Goal: Task Accomplishment & Management: Manage account settings

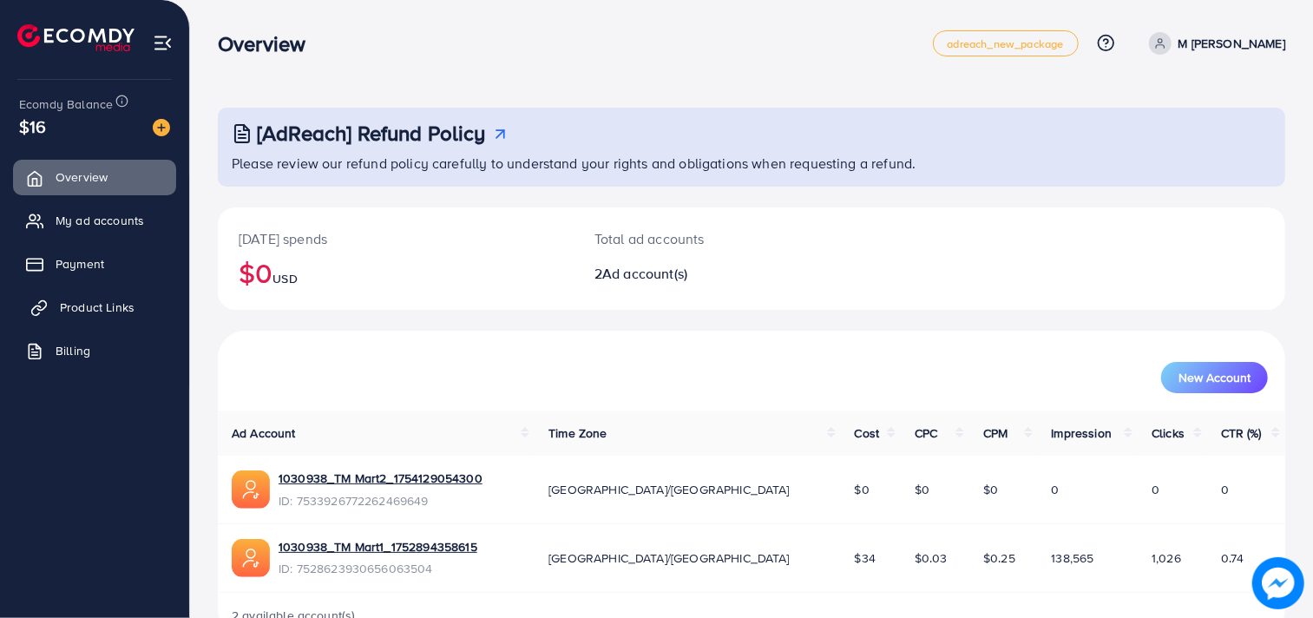
click at [79, 299] on span "Product Links" at bounding box center [97, 307] width 75 height 17
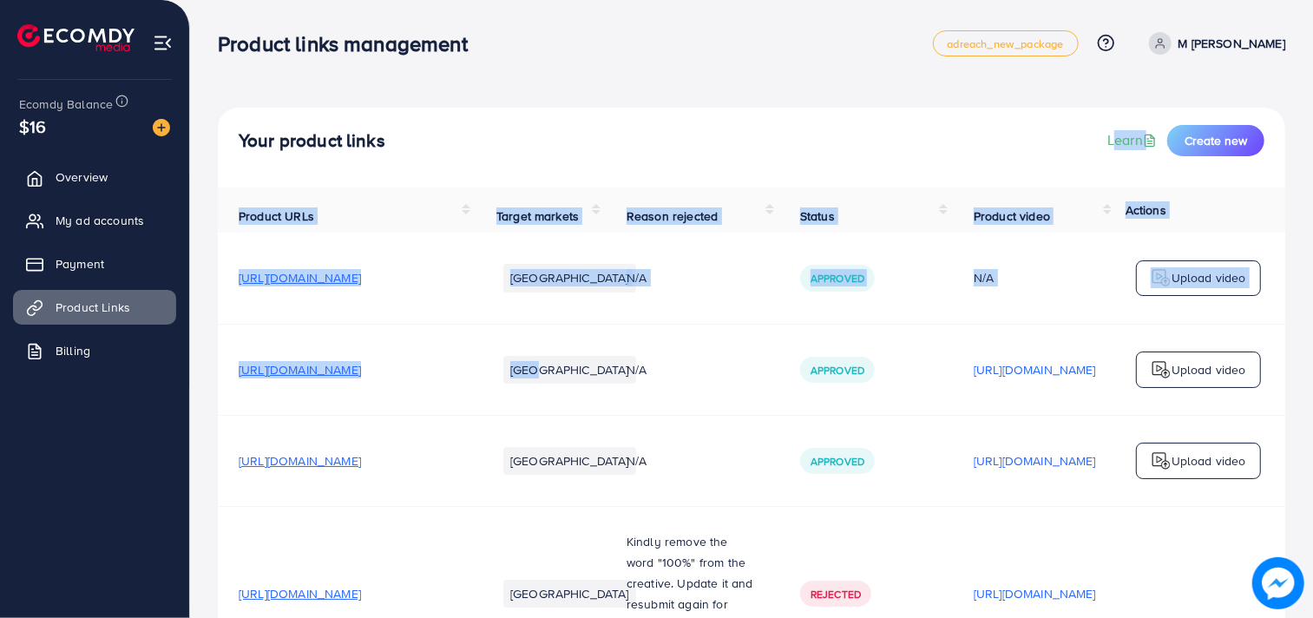
drag, startPoint x: 576, startPoint y: 338, endPoint x: 843, endPoint y: -84, distance: 500.0
click at [843, 0] on html "Product links management adreach_new_package Help Center Contact Support Plans …" at bounding box center [656, 309] width 1313 height 618
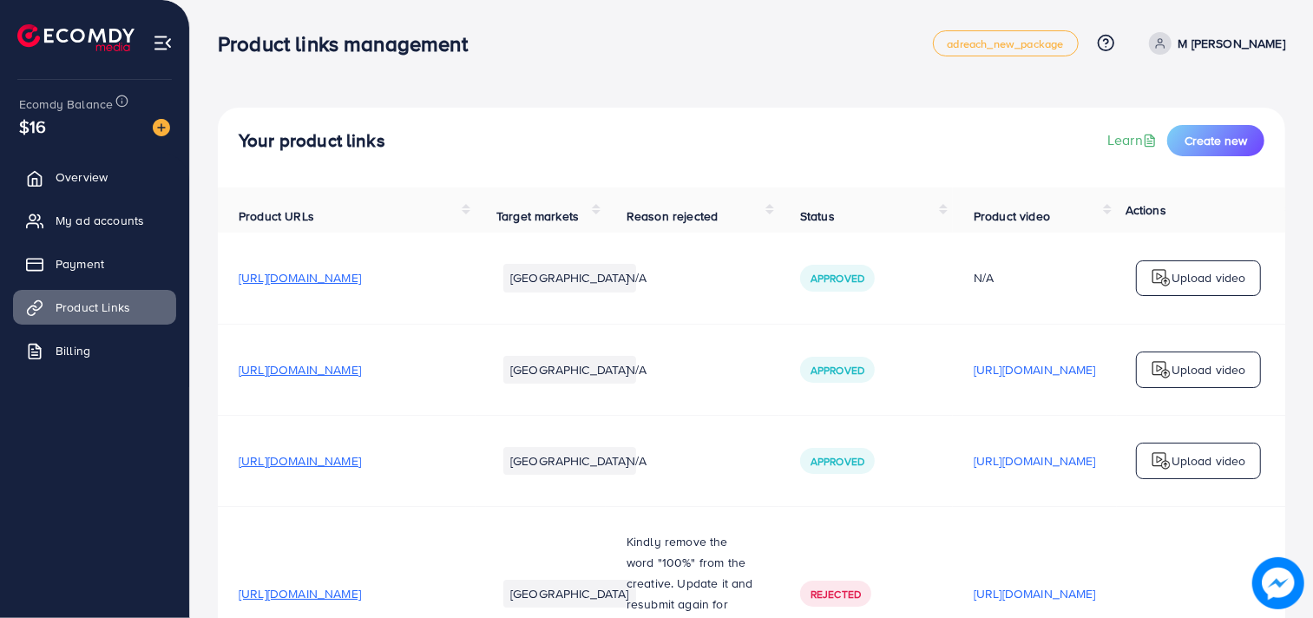
click at [530, 115] on div "Your product links Learn Create new" at bounding box center [751, 148] width 1067 height 80
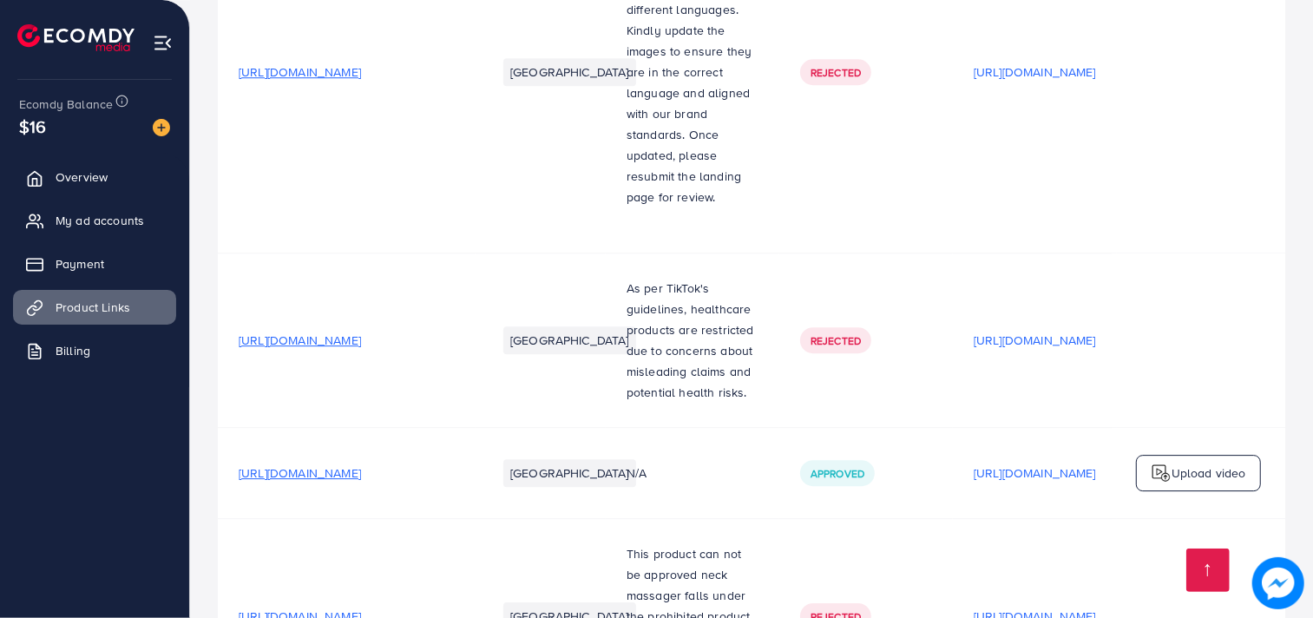
scroll to position [0, 307]
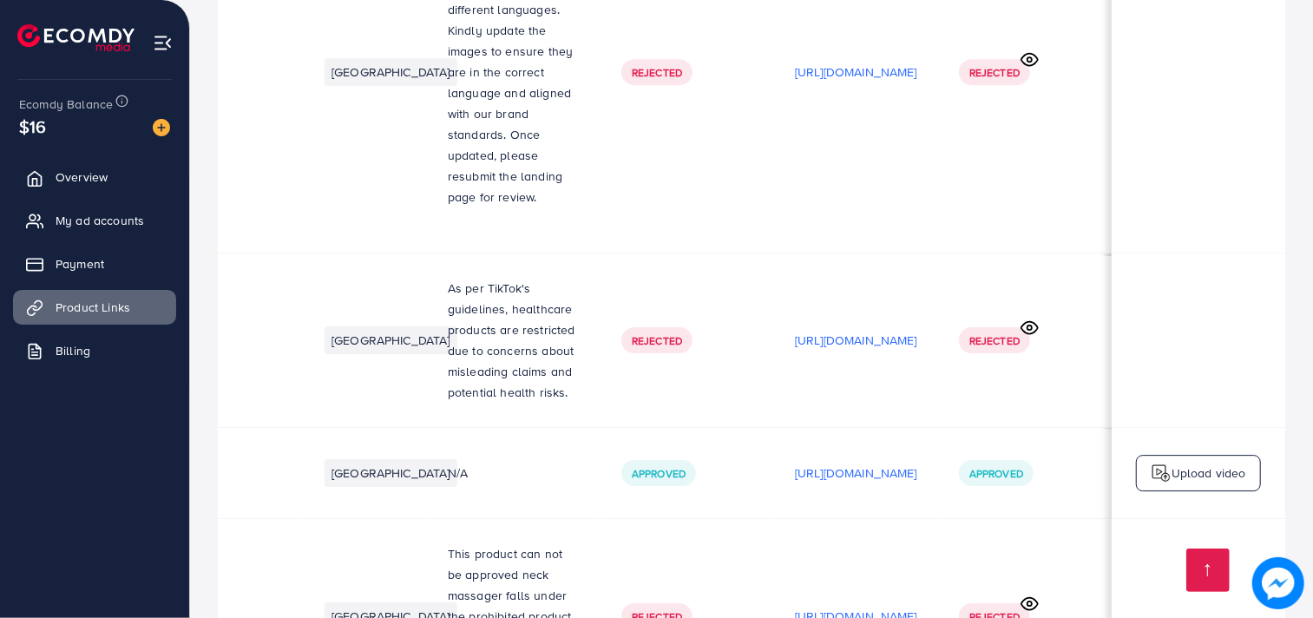
click at [824, 606] on p "[URL][DOMAIN_NAME]" at bounding box center [856, 616] width 122 height 21
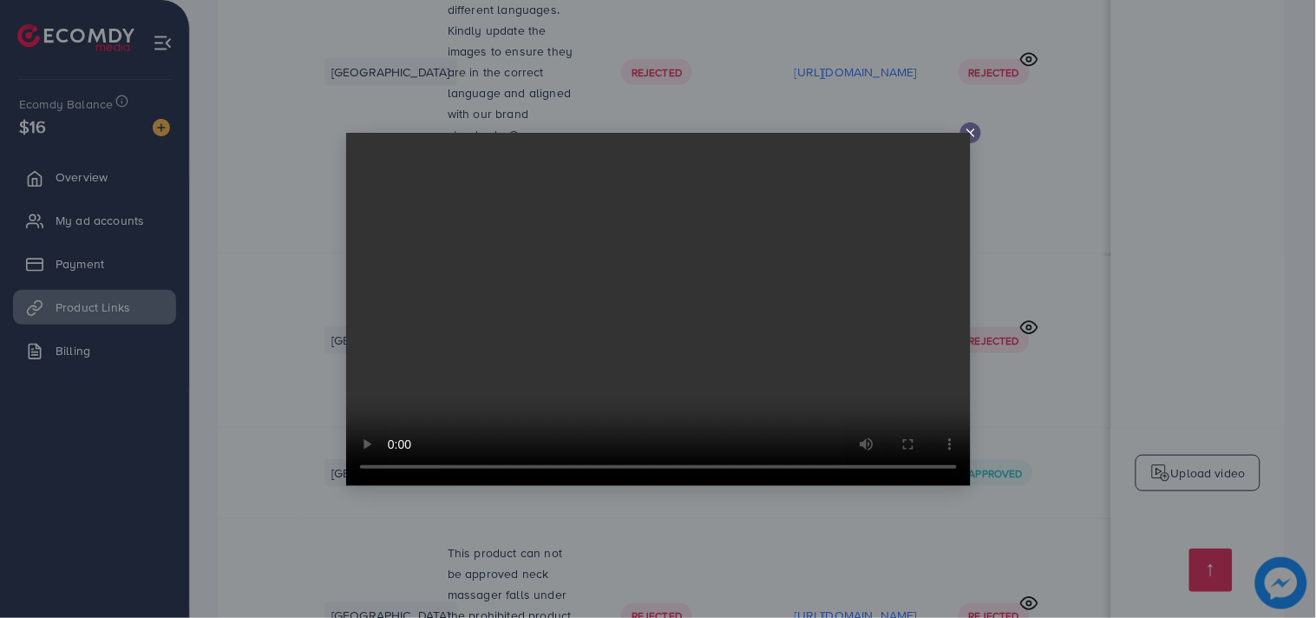
click at [975, 130] on icon at bounding box center [971, 133] width 14 height 14
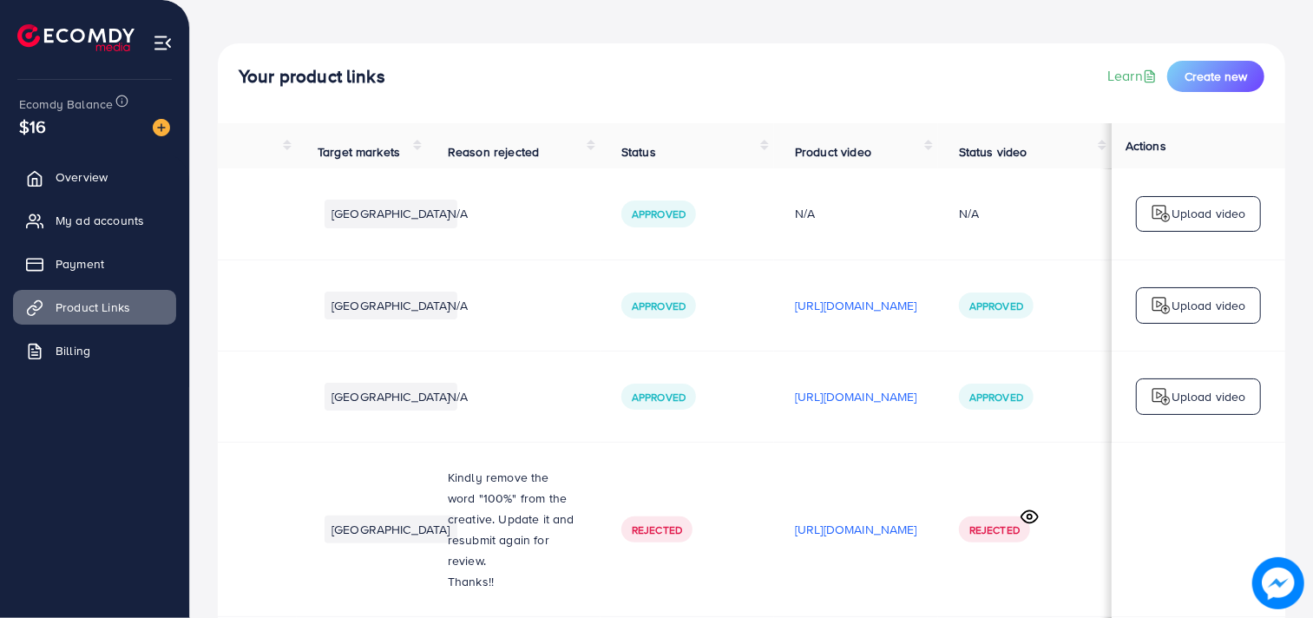
scroll to position [0, 0]
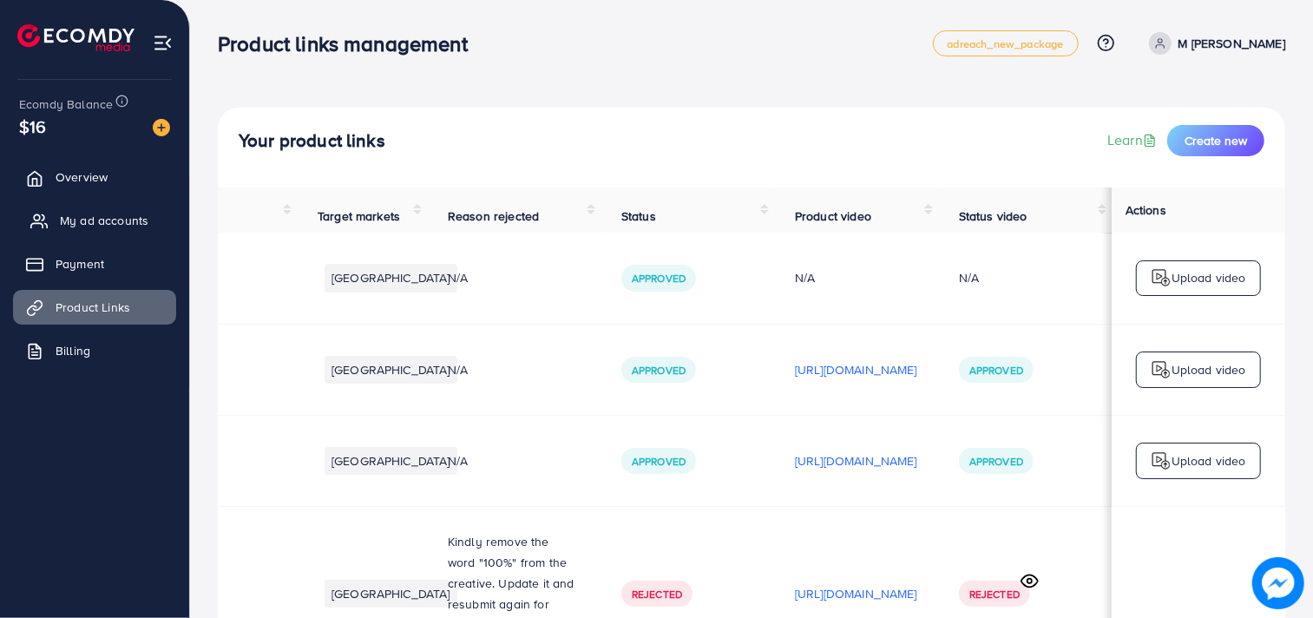
click at [126, 220] on span "My ad accounts" at bounding box center [104, 220] width 89 height 17
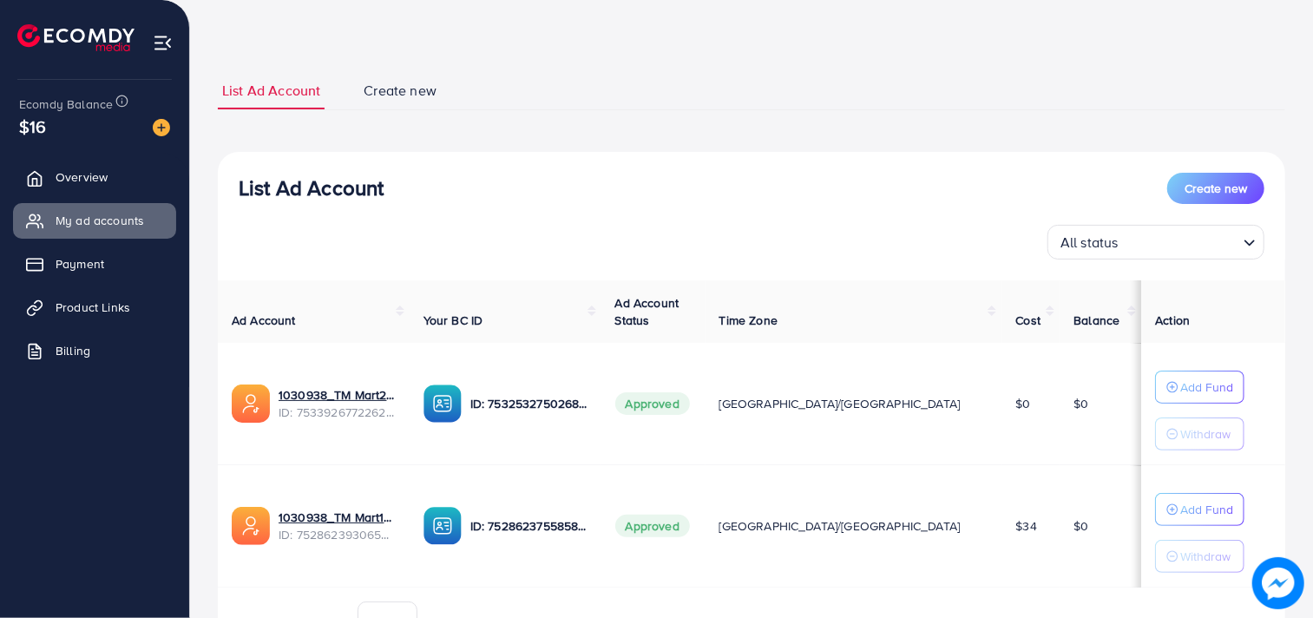
scroll to position [151, 0]
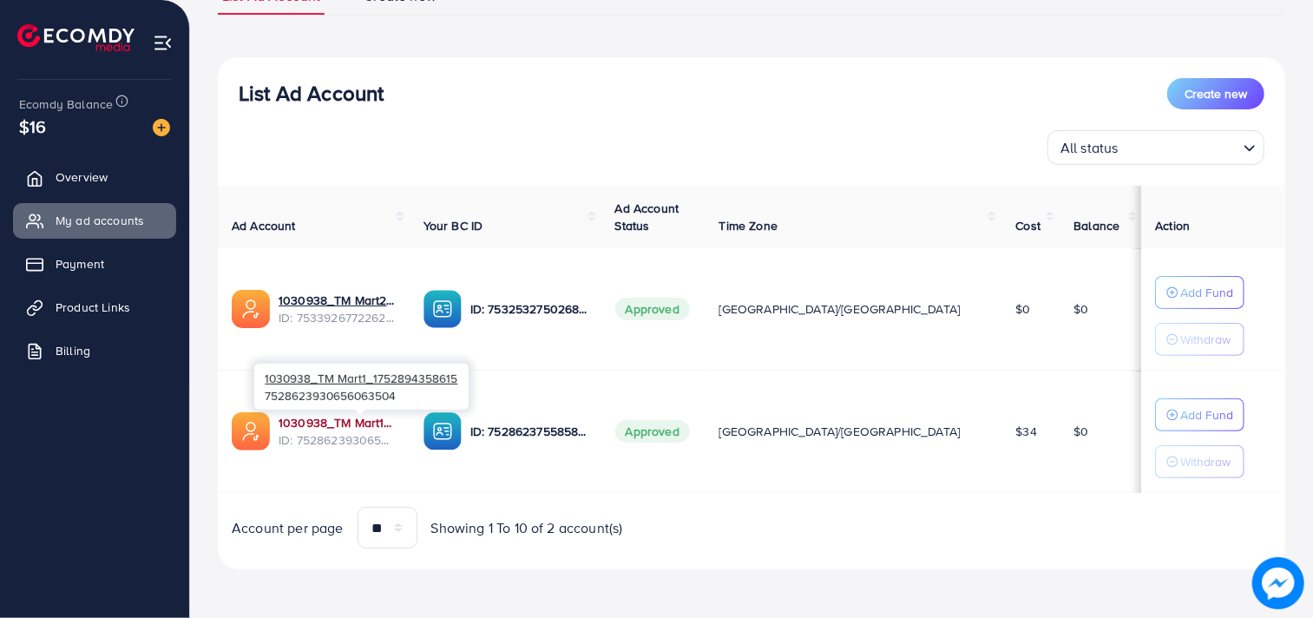
click at [375, 419] on link "1030938_TM Mart1_1752894358615" at bounding box center [337, 422] width 117 height 17
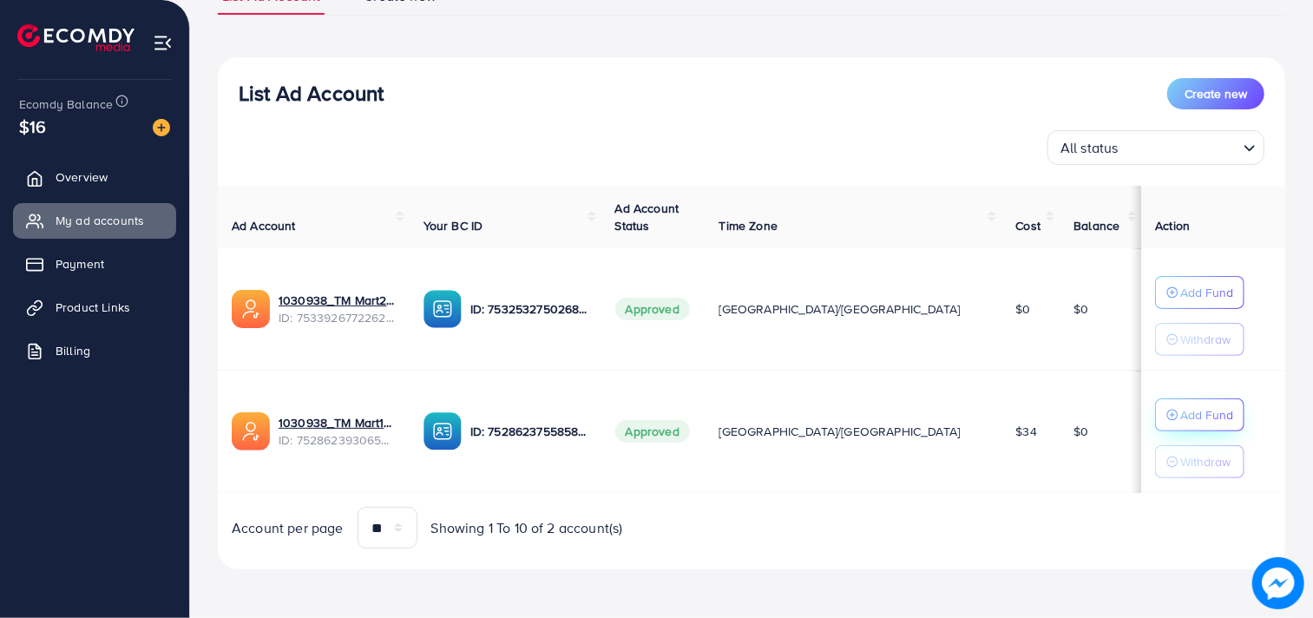
click at [1180, 410] on p "Add Fund" at bounding box center [1206, 414] width 53 height 21
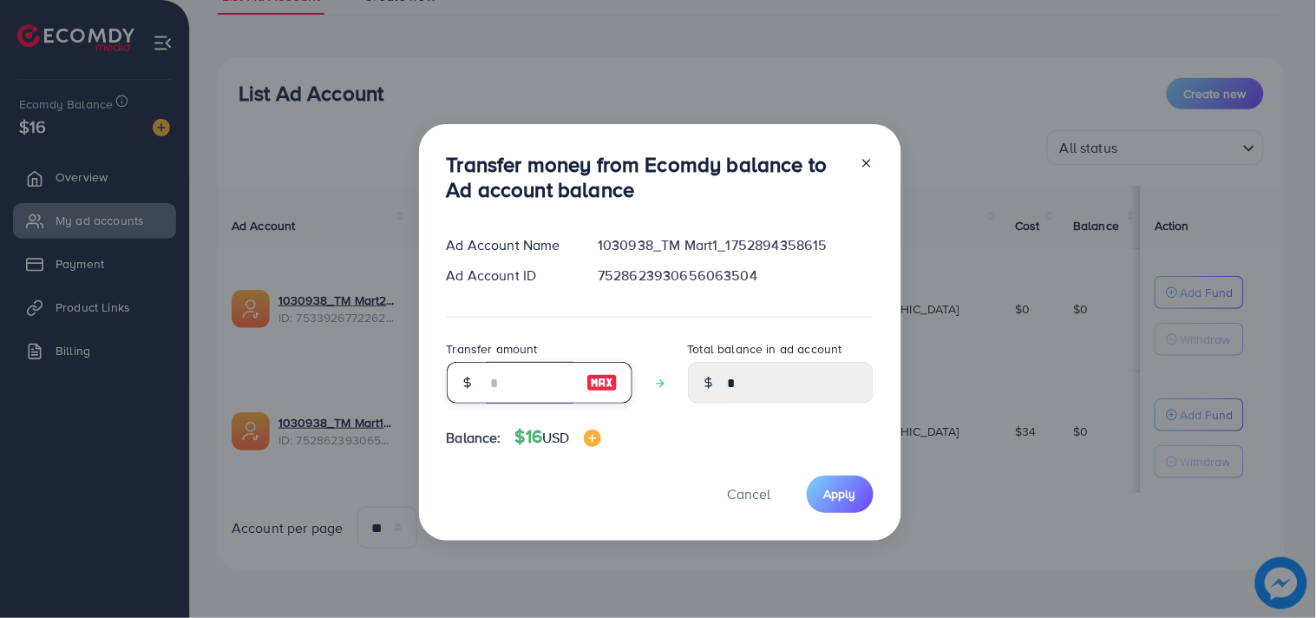
click at [525, 369] on input "number" at bounding box center [530, 383] width 87 height 42
type input "*"
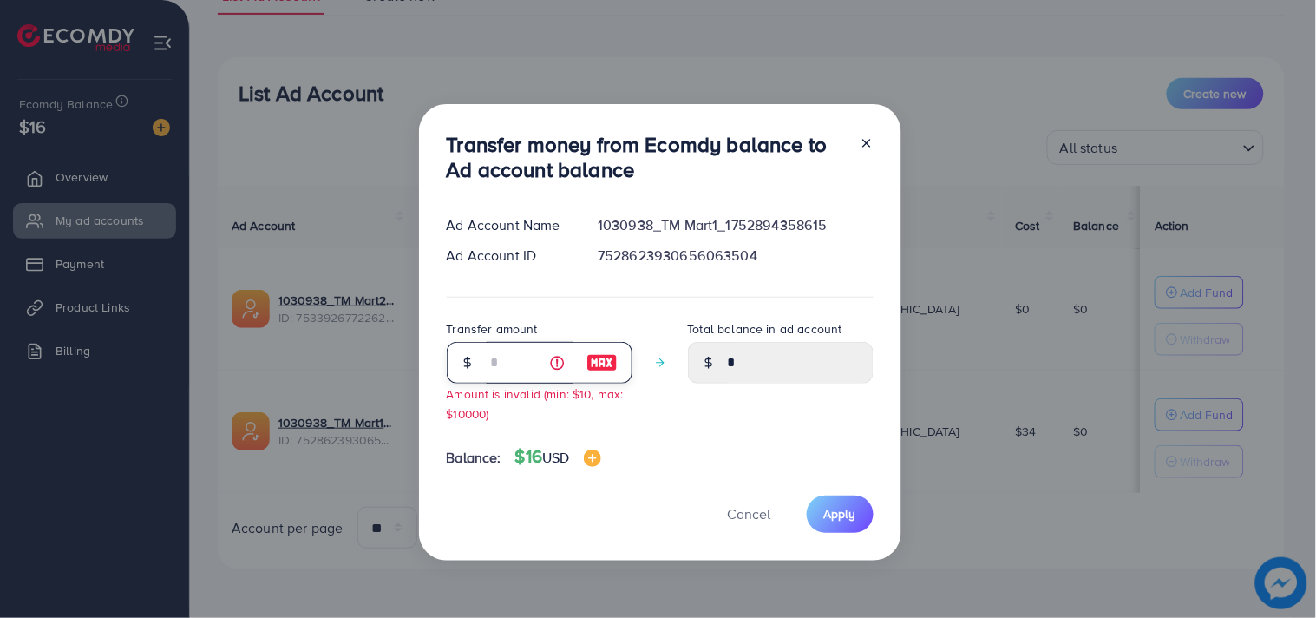
type input "****"
type input "**"
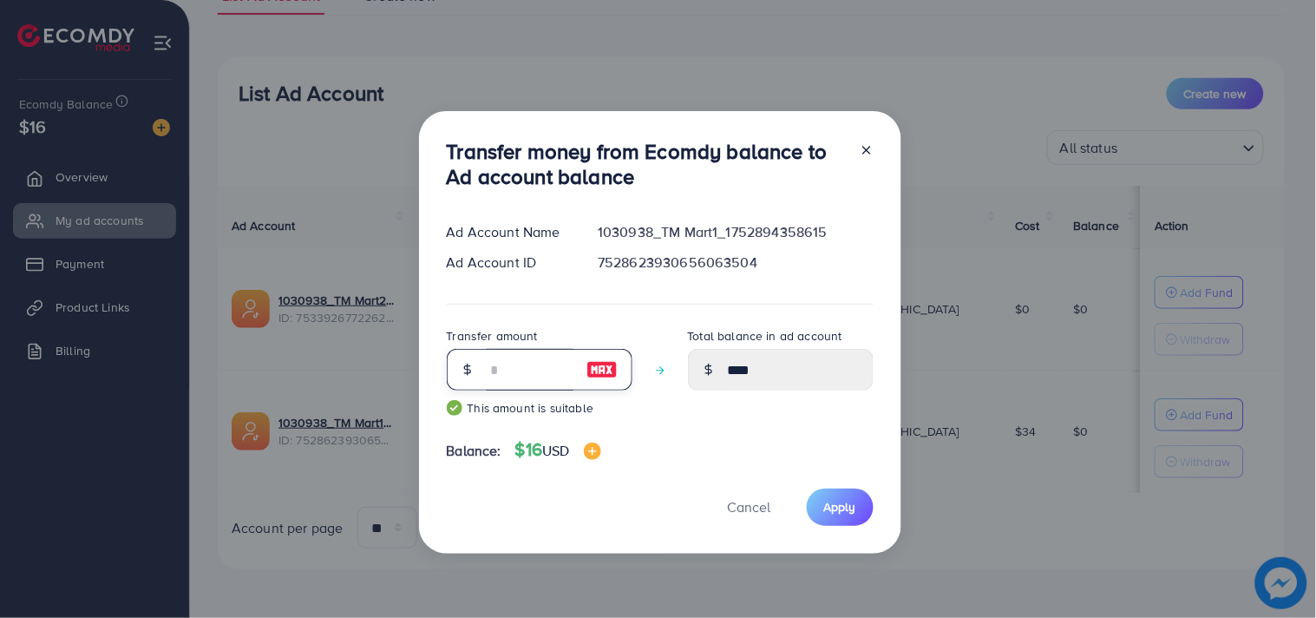
type input "*****"
type input "**"
click at [828, 507] on span "Apply" at bounding box center [840, 506] width 32 height 17
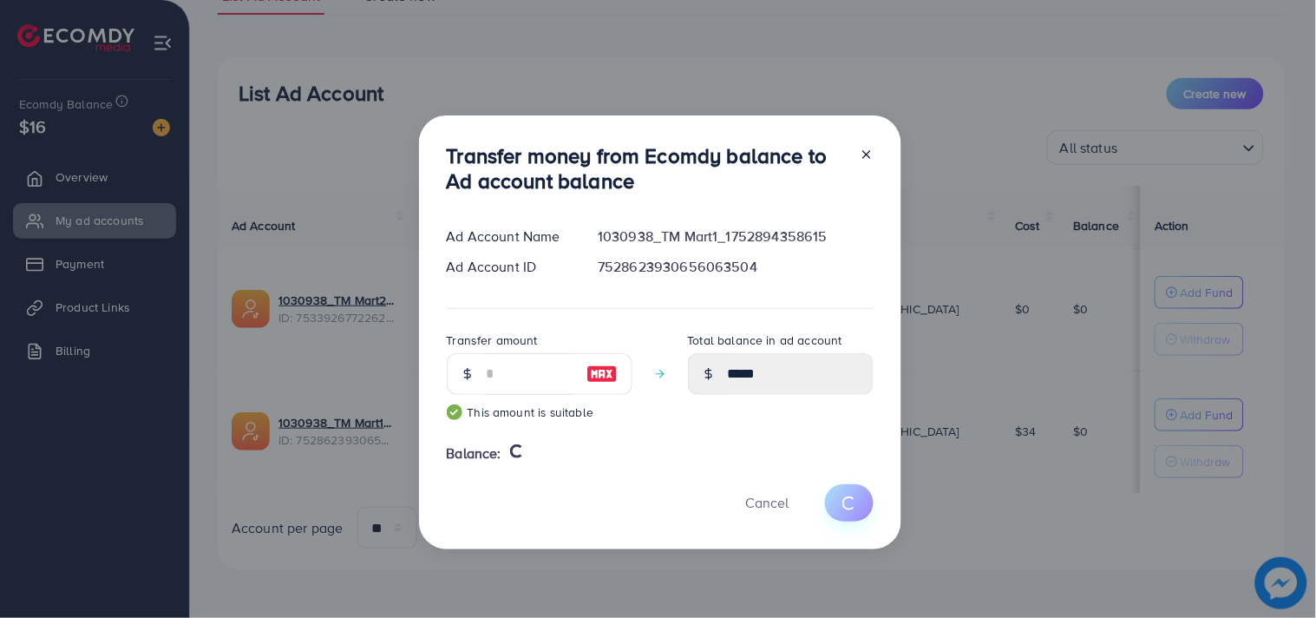
type input "*"
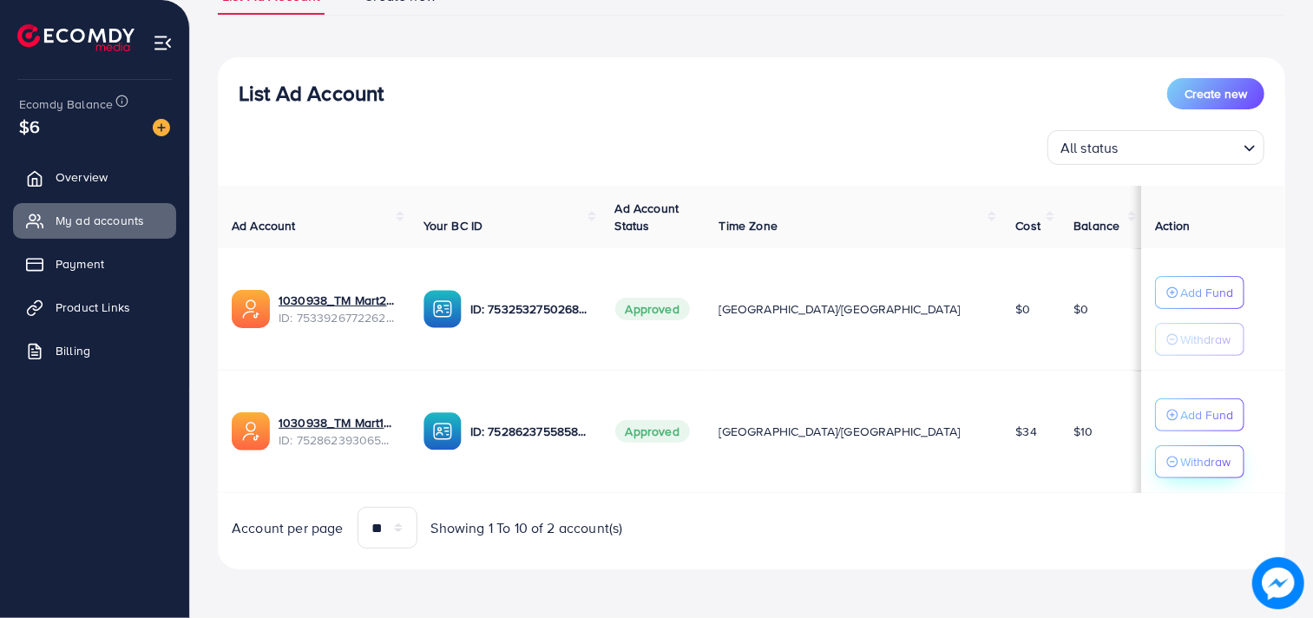
click at [1180, 457] on p "Withdraw" at bounding box center [1205, 461] width 50 height 21
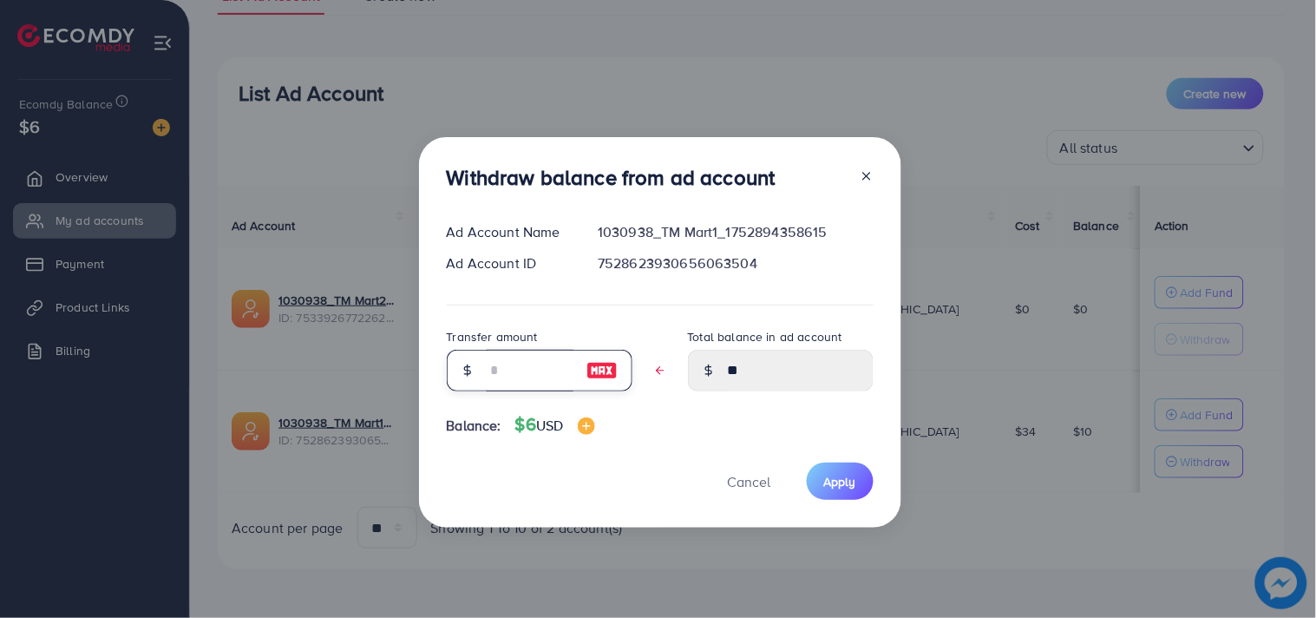
click at [517, 367] on input "text" at bounding box center [530, 371] width 87 height 42
type input "*"
type input "****"
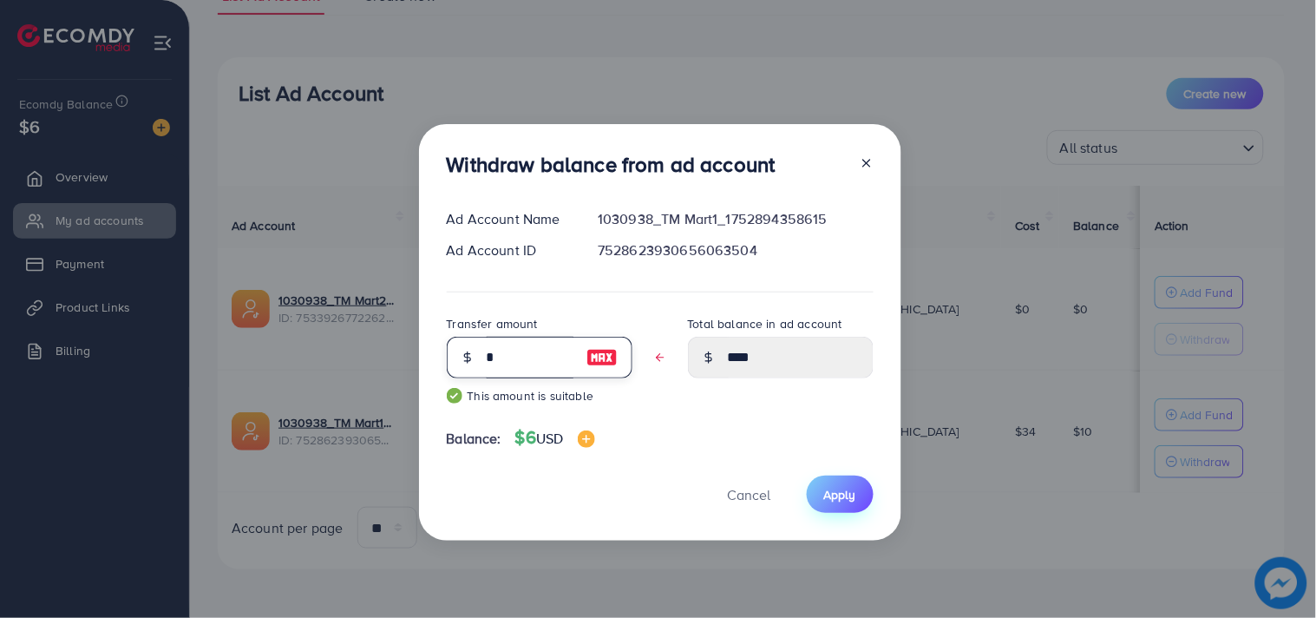
type input "*"
click at [828, 489] on span "Apply" at bounding box center [840, 494] width 32 height 17
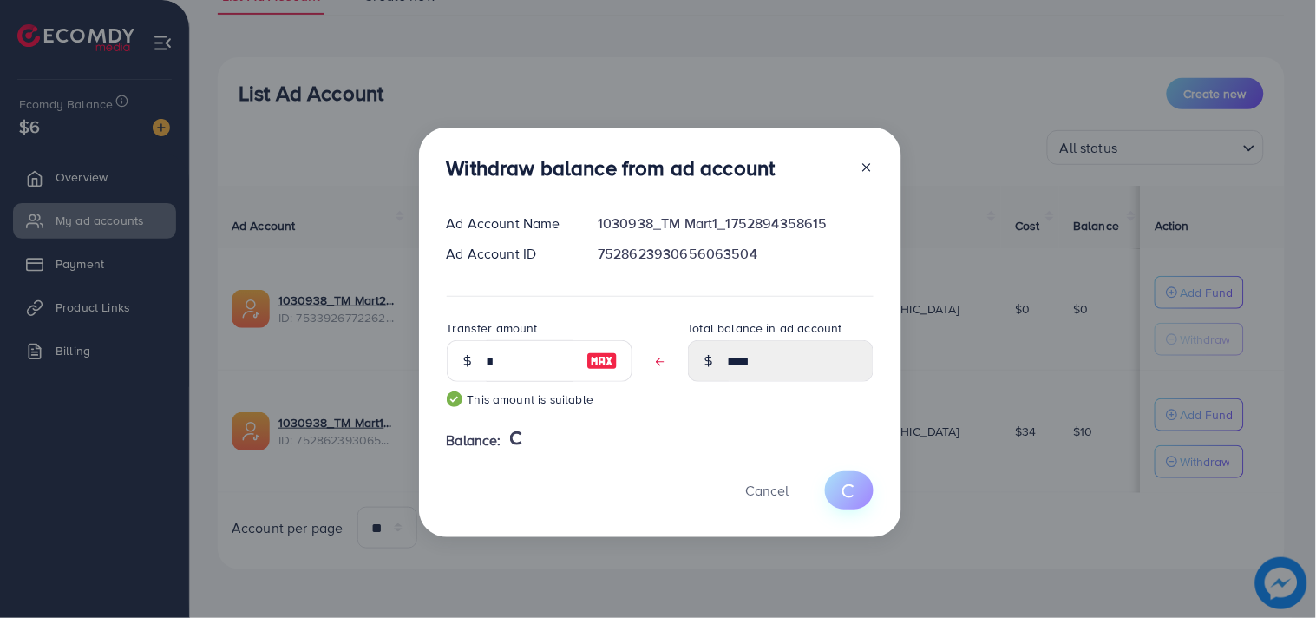
type input "**"
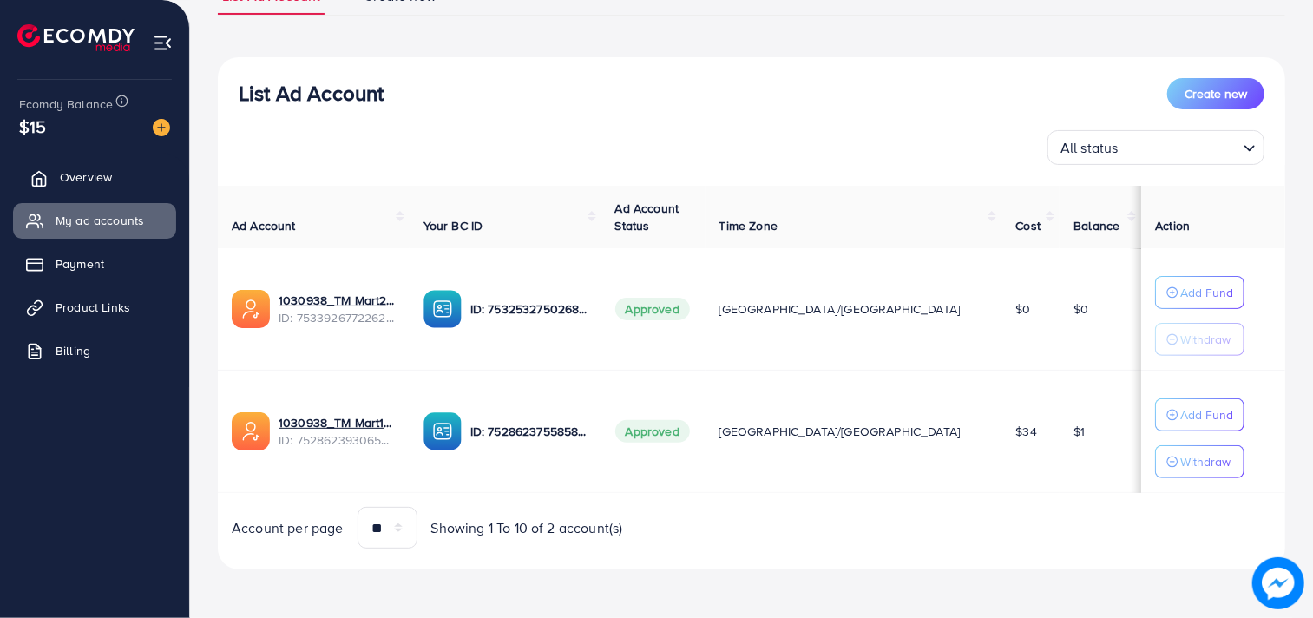
click at [83, 176] on span "Overview" at bounding box center [86, 176] width 52 height 17
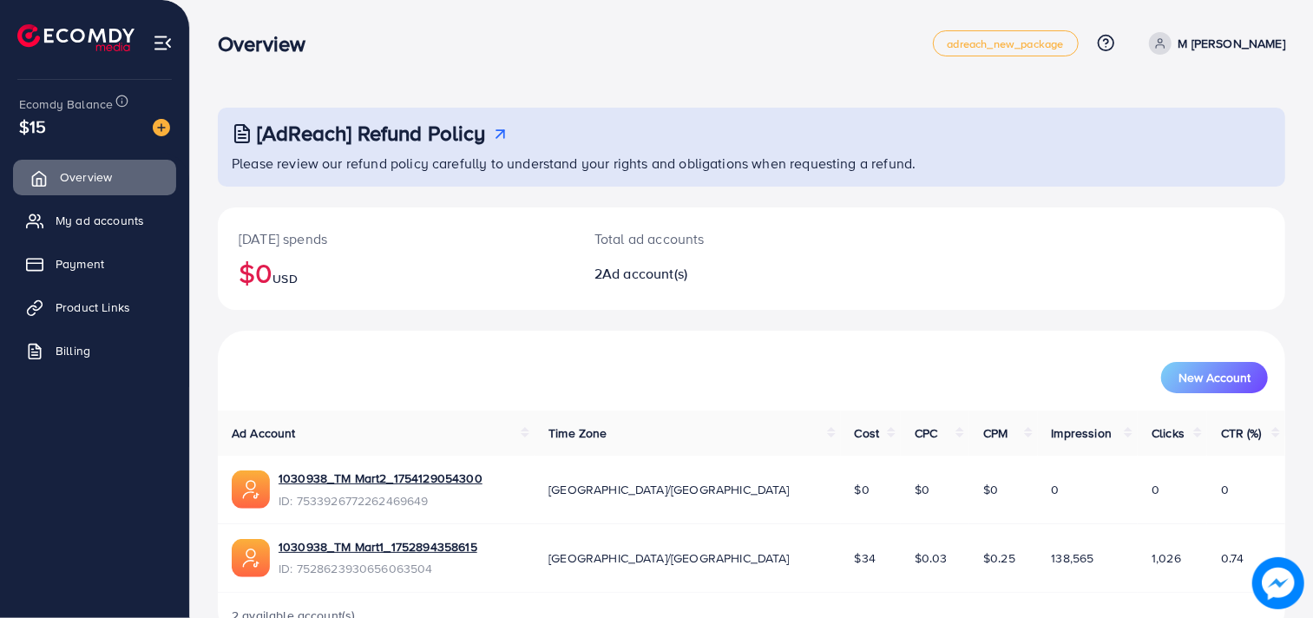
click at [83, 176] on span "Overview" at bounding box center [86, 176] width 52 height 17
click at [83, 213] on span "My ad accounts" at bounding box center [104, 220] width 89 height 17
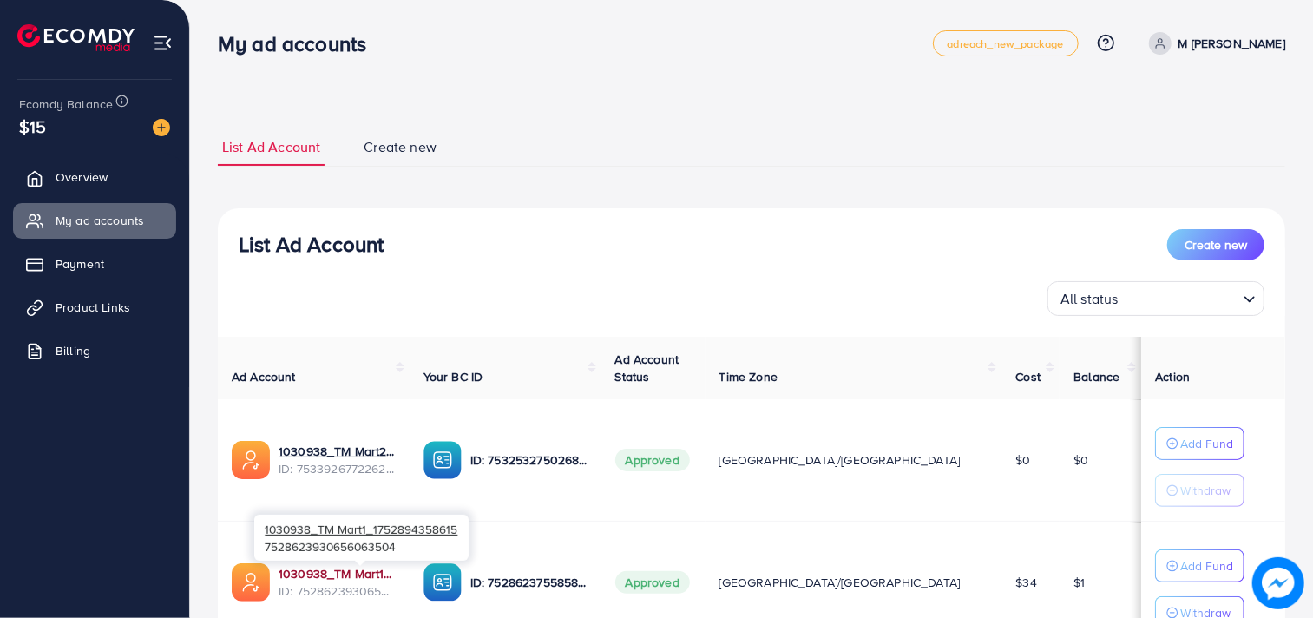
click at [345, 568] on link "1030938_TM Mart1_1752894358615" at bounding box center [337, 573] width 117 height 17
